Goal: Check status: Check status

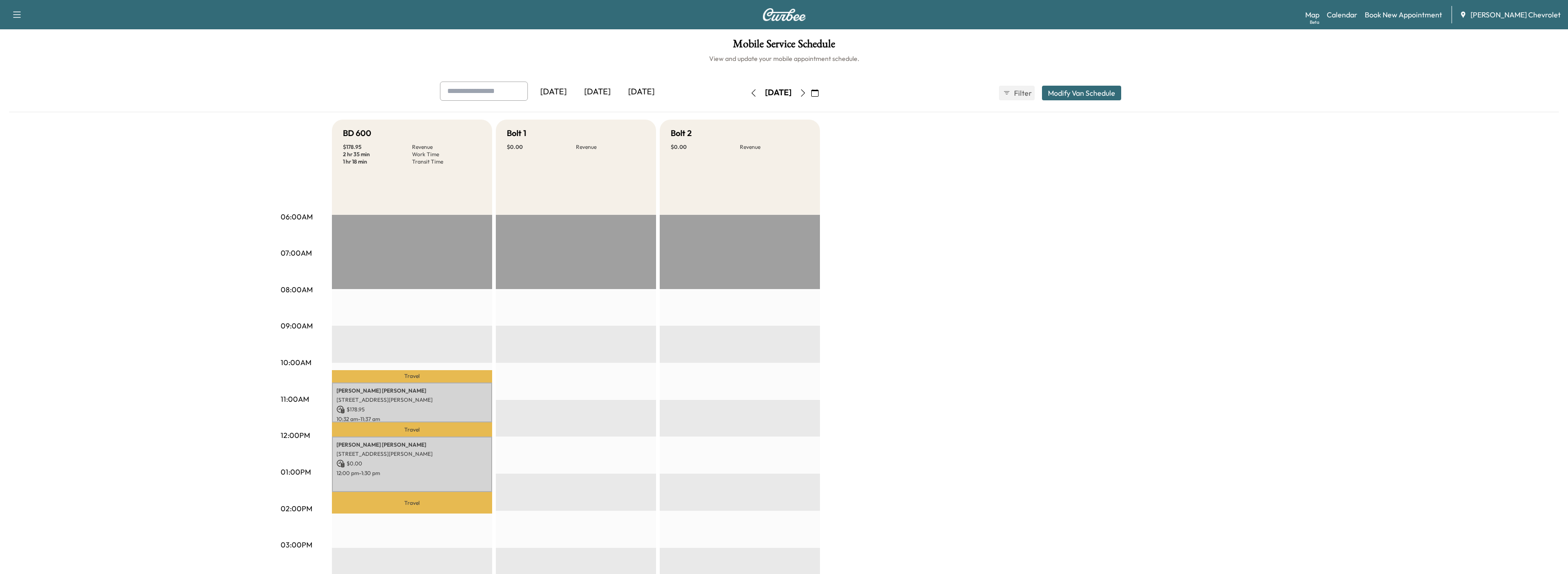
click at [424, 429] on p "Travel" at bounding box center [412, 430] width 160 height 14
click at [426, 479] on div "[PERSON_NAME] [STREET_ADDRESS][PERSON_NAME] $ 0.00 12:00 pm - 1:30 pm" at bounding box center [412, 464] width 160 height 55
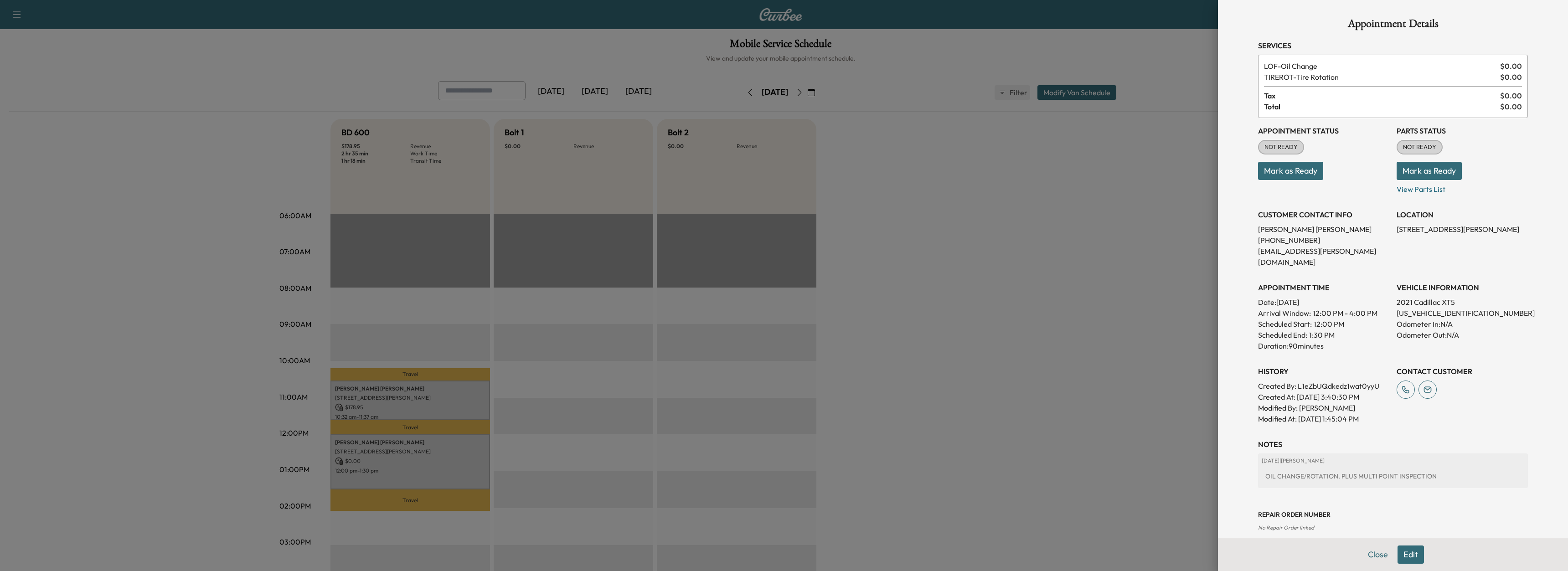
click at [1400, 308] on p "[US_VEHICLE_IDENTIFICATION_NUMBER]" at bounding box center [1462, 313] width 131 height 11
copy p "[US_VEHICLE_IDENTIFICATION_NUMBER]"
click at [1362, 553] on button "Close" at bounding box center [1378, 555] width 32 height 18
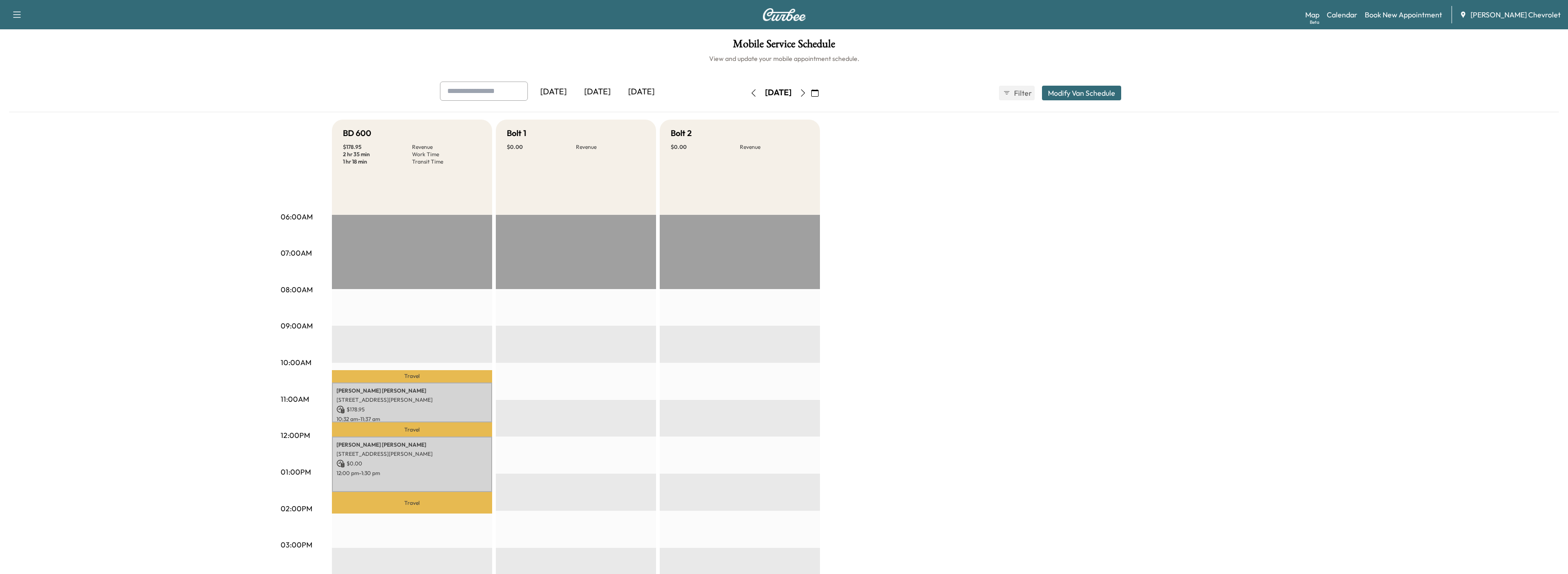
click at [4, 115] on div "Mobile Service Schedule View and update your mobile appointment schedule. [DATE…" at bounding box center [784, 422] width 1568 height 786
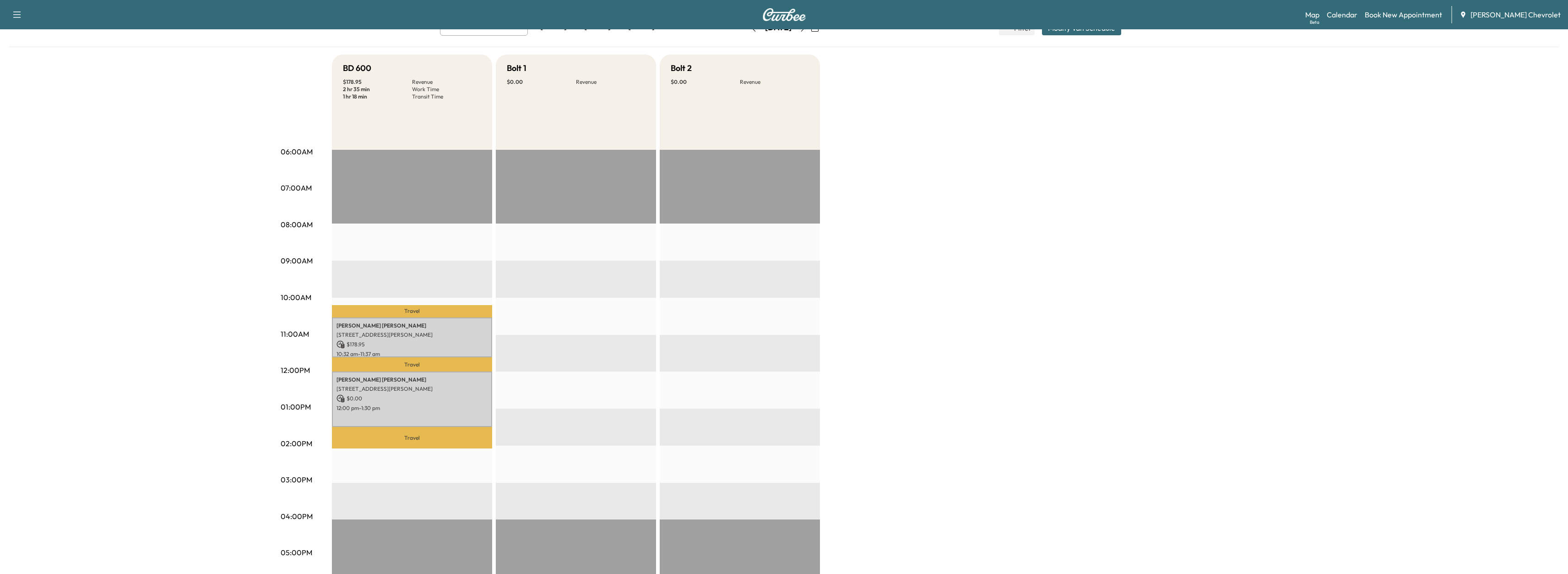
scroll to position [13, 0]
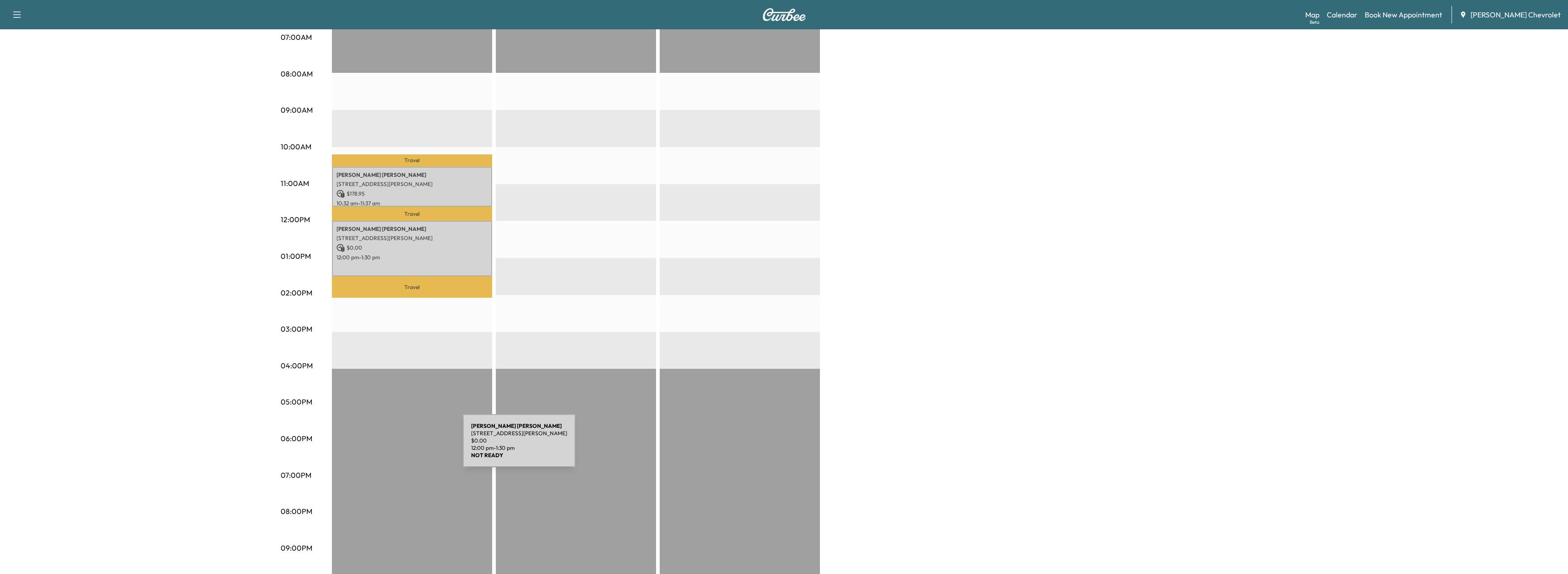
scroll to position [242, 0]
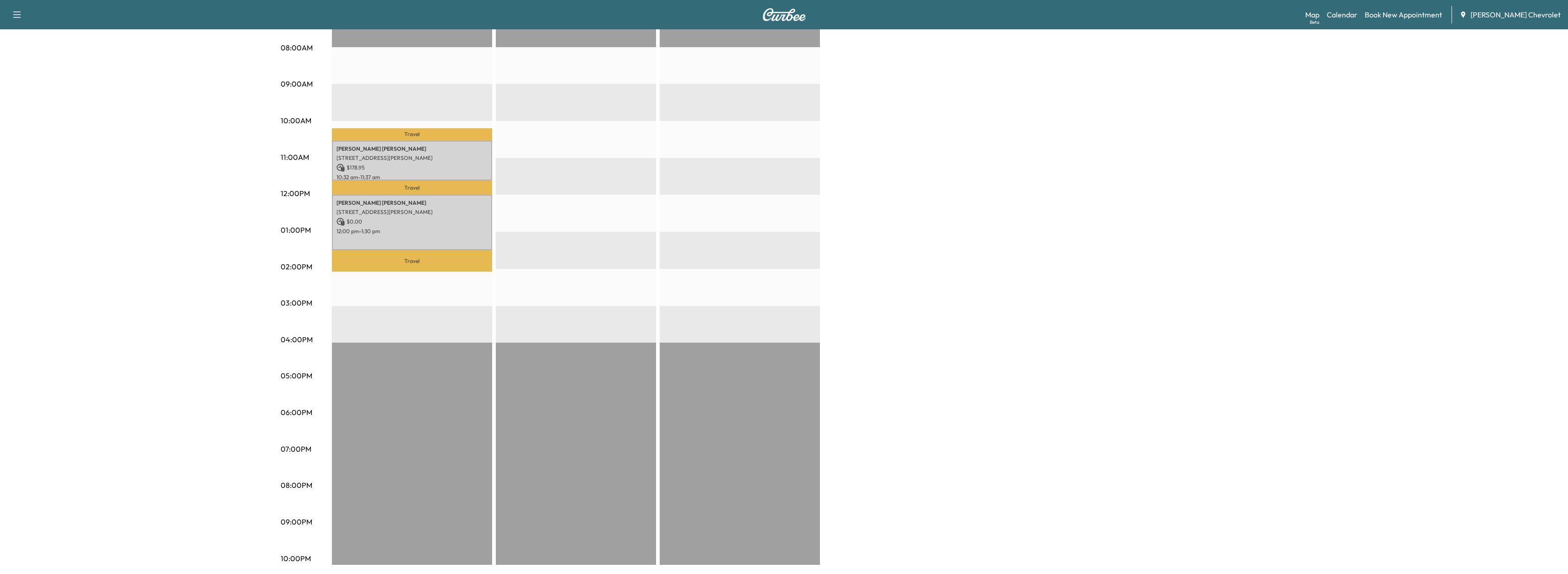
drag, startPoint x: 139, startPoint y: 109, endPoint x: 128, endPoint y: 75, distance: 35.7
click at [140, 109] on div "Yesterday Today Tomorrow Thursday, August 21 August 2025 S M T W T F S 27 28 29…" at bounding box center [784, 202] width 1550 height 725
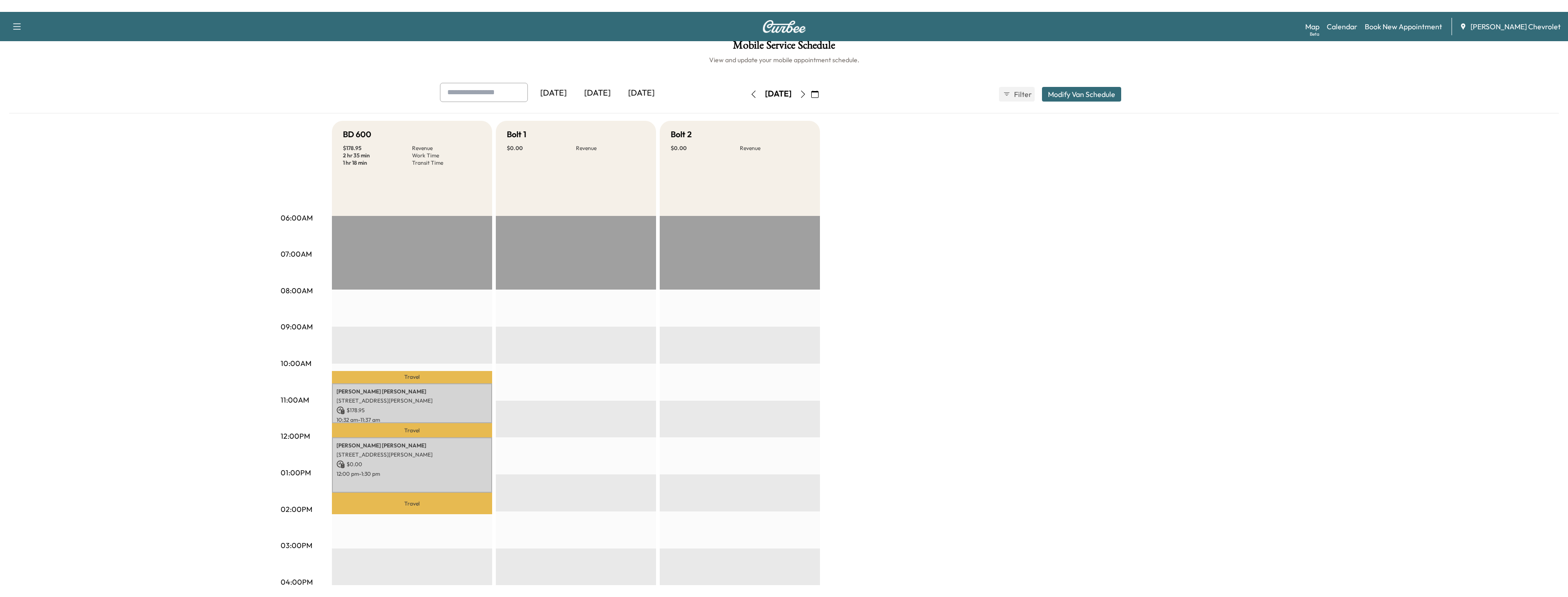
scroll to position [0, 0]
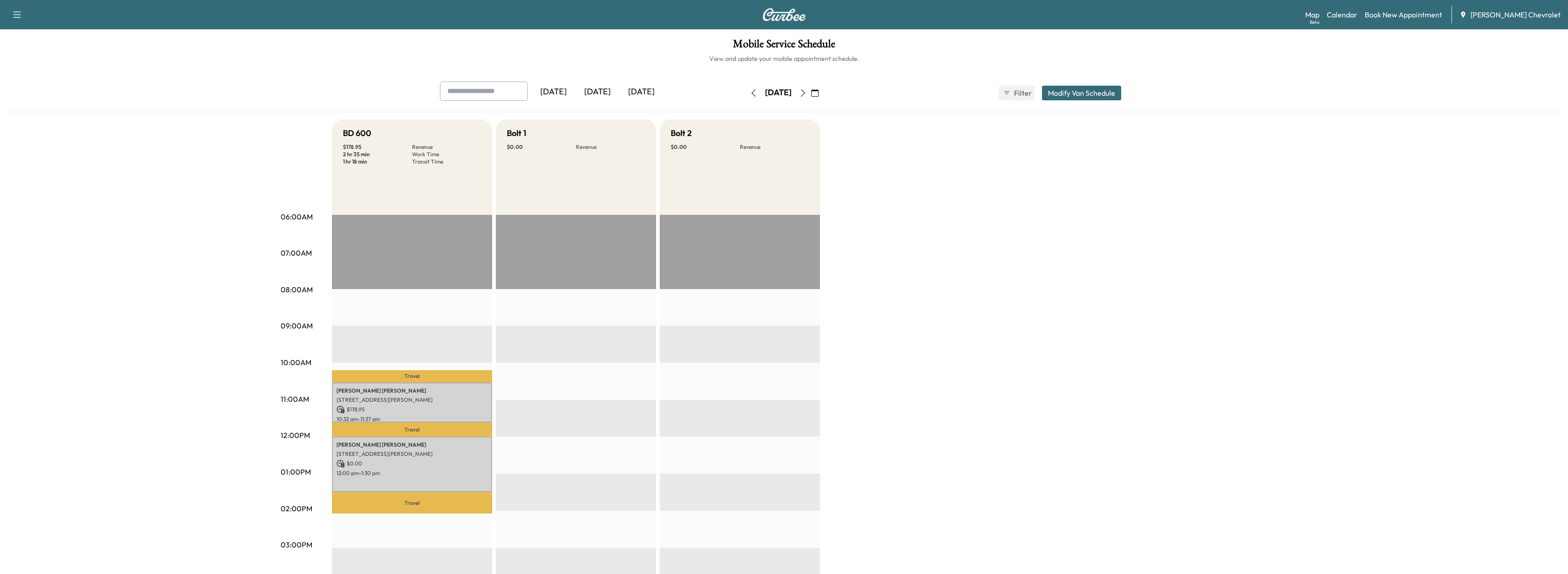
click at [811, 97] on button "button" at bounding box center [803, 92] width 16 height 15
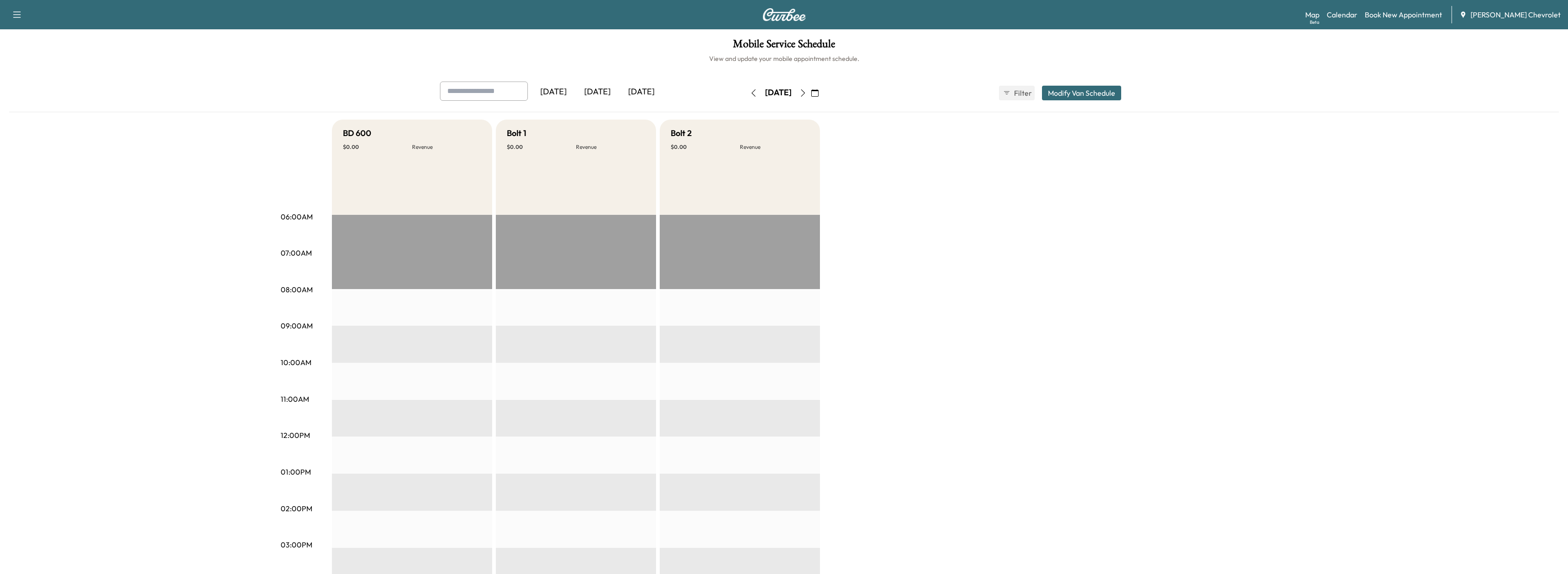
click at [746, 88] on button "button" at bounding box center [754, 92] width 16 height 15
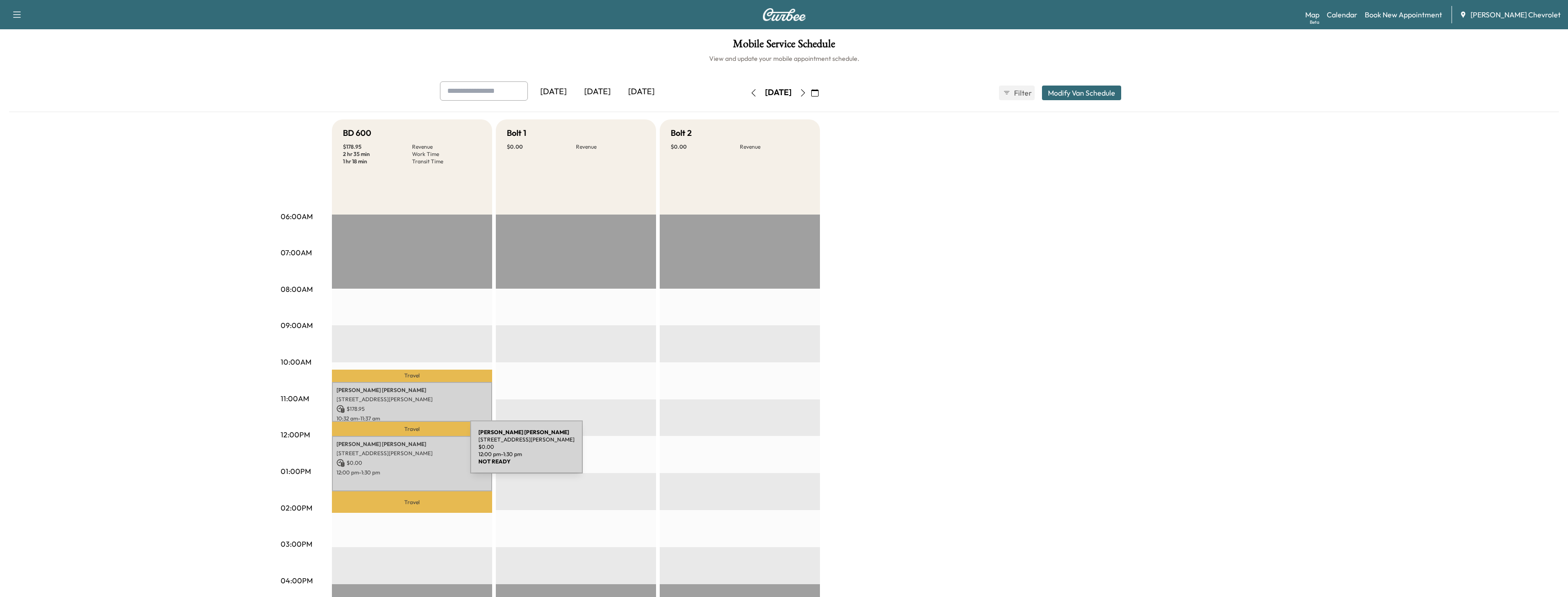
click at [400, 453] on p "[STREET_ADDRESS][PERSON_NAME]" at bounding box center [412, 453] width 151 height 7
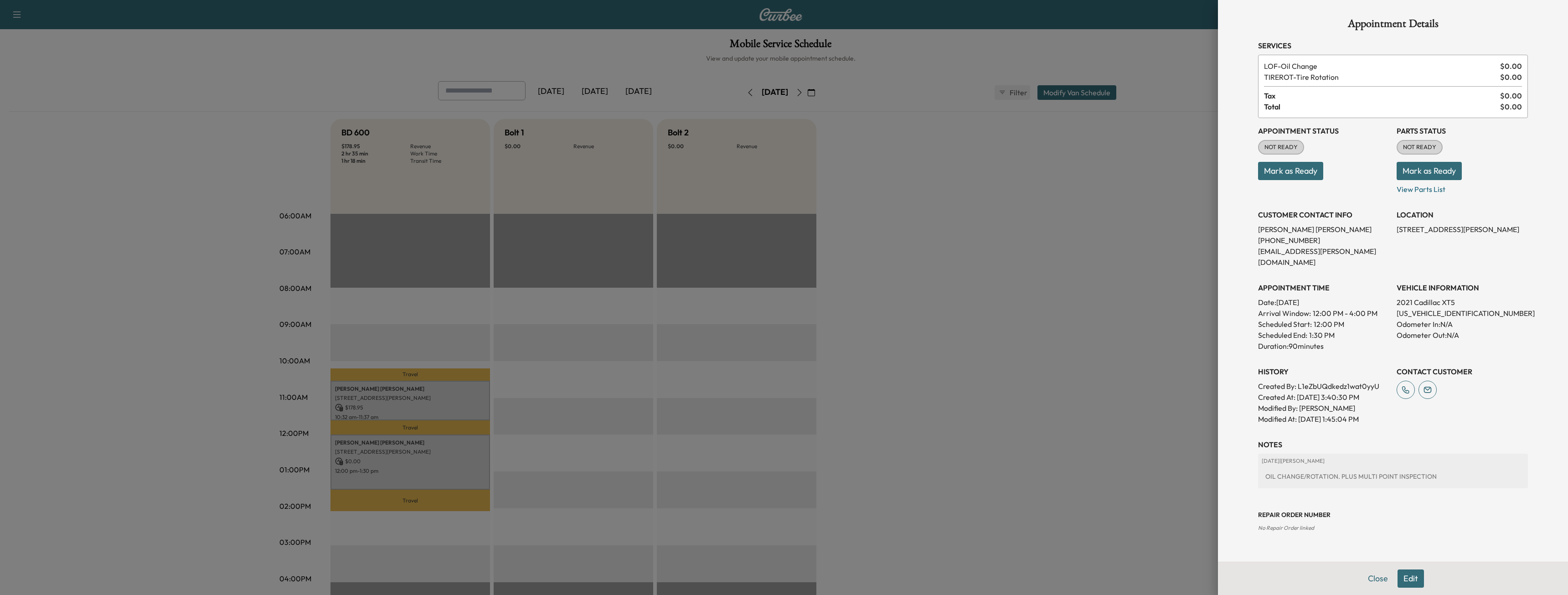
click at [23, 40] on div at bounding box center [784, 298] width 1568 height 595
